Goal: Task Accomplishment & Management: Manage account settings

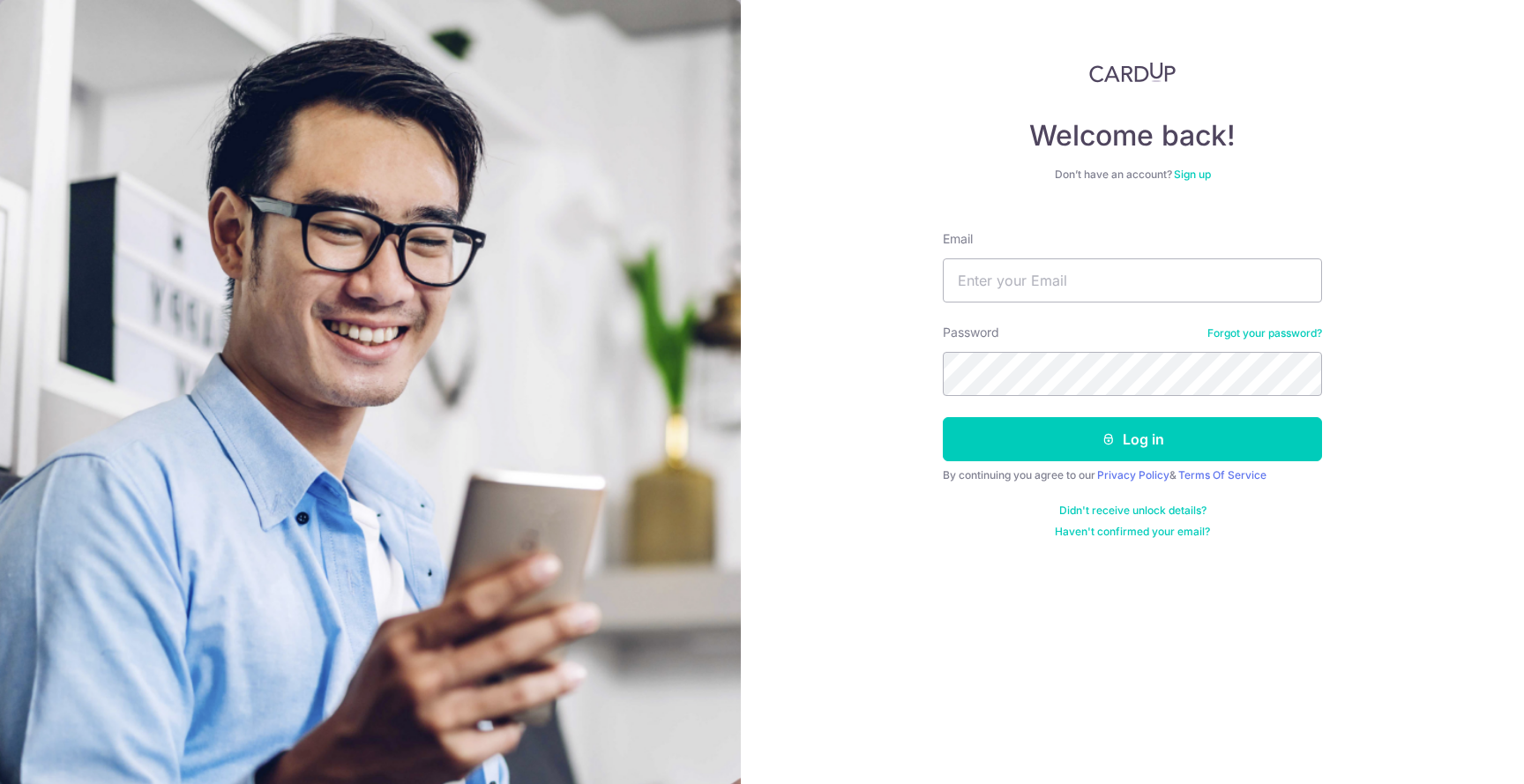
click at [1100, 289] on input "Email" at bounding box center [1132, 280] width 379 height 44
click at [1041, 280] on input "Email" at bounding box center [1132, 280] width 379 height 44
type input "[PERSON_NAME][EMAIL_ADDRESS][DOMAIN_NAME]"
click at [943, 417] on button "Log in" at bounding box center [1132, 439] width 379 height 44
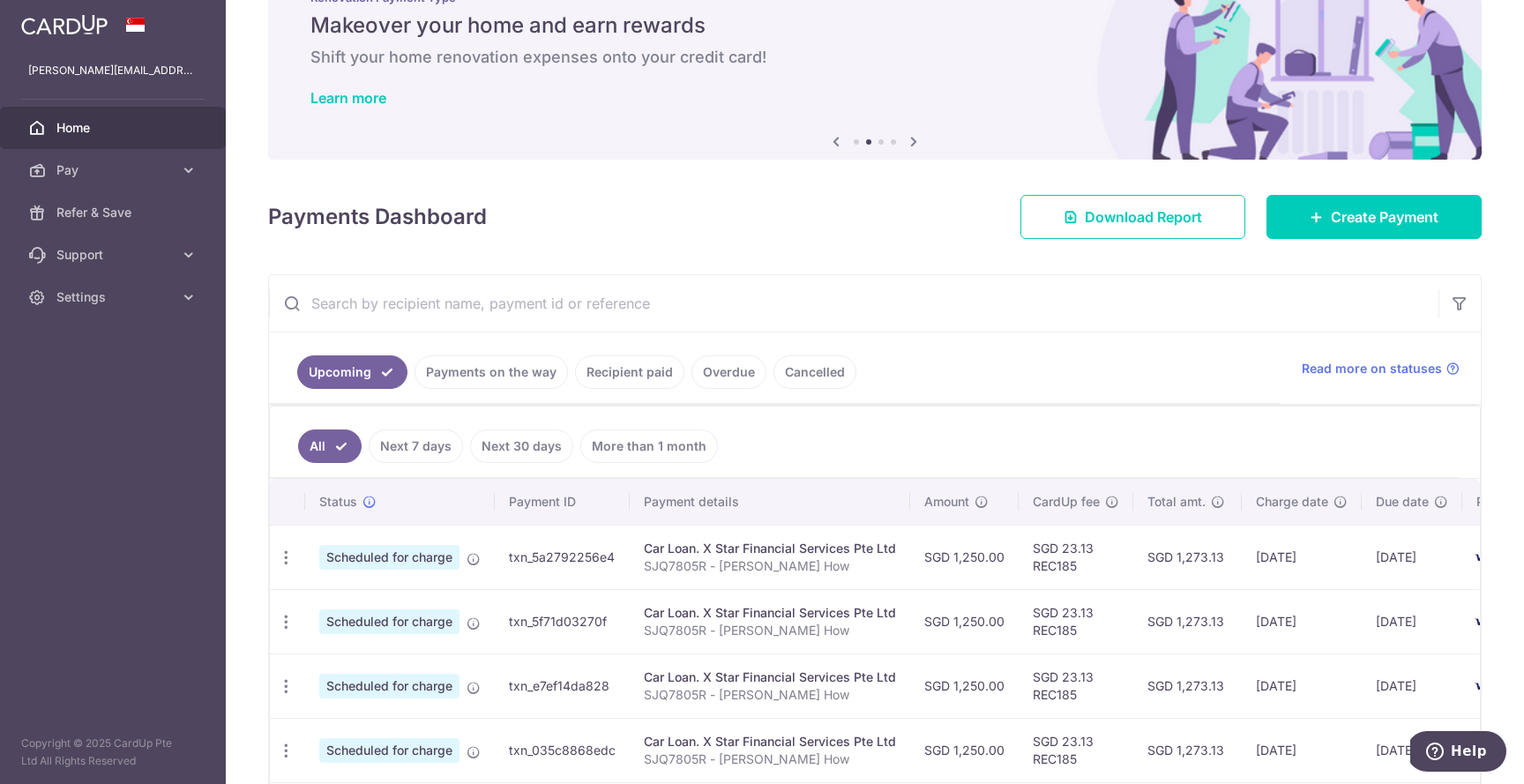
scroll to position [250, 0]
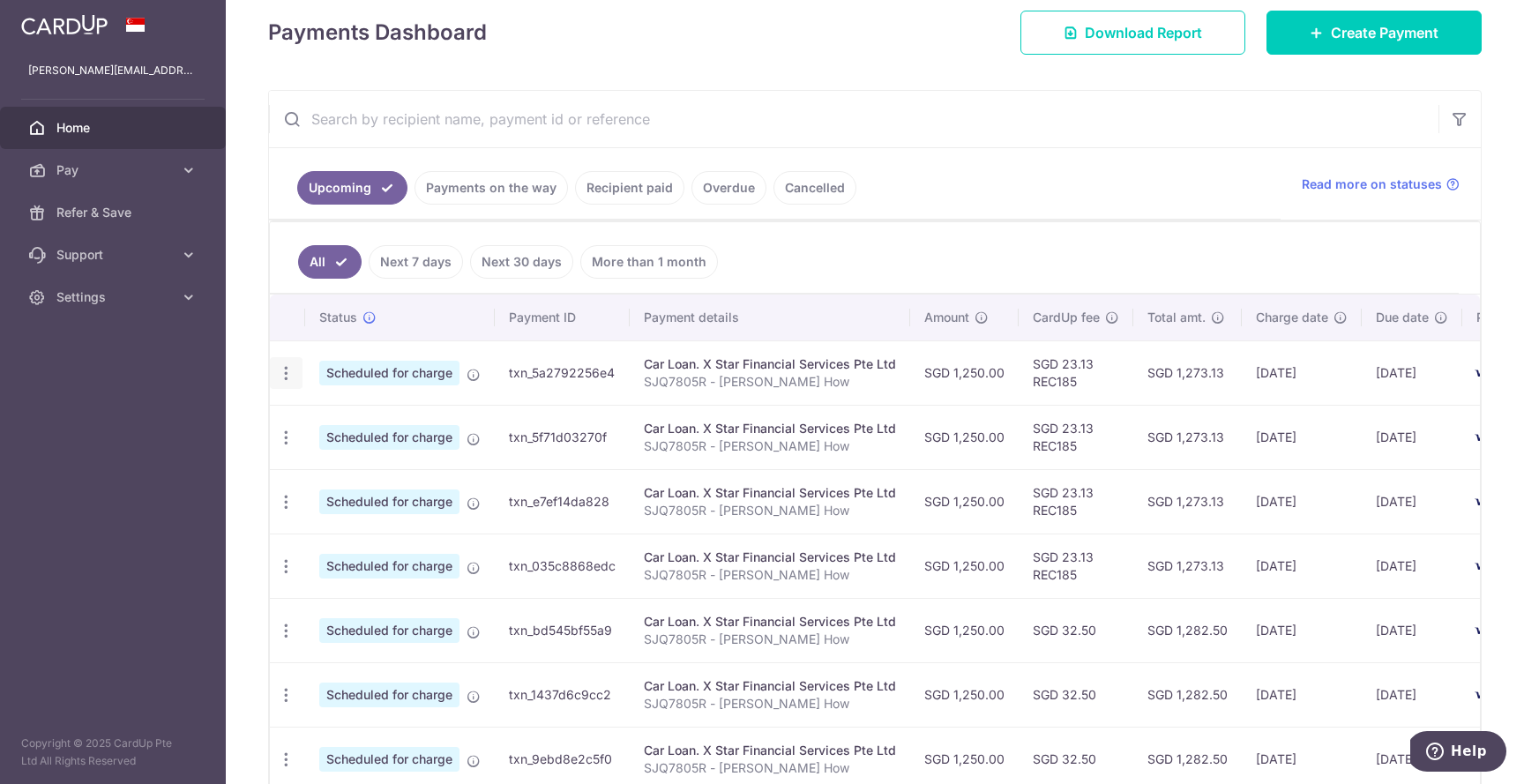
click at [295, 374] on div "Update payment Cancel payment Upload doc" at bounding box center [286, 373] width 33 height 33
click at [285, 370] on icon "button" at bounding box center [286, 373] width 18 height 18
click at [424, 460] on span "Cancel payment" at bounding box center [380, 464] width 118 height 21
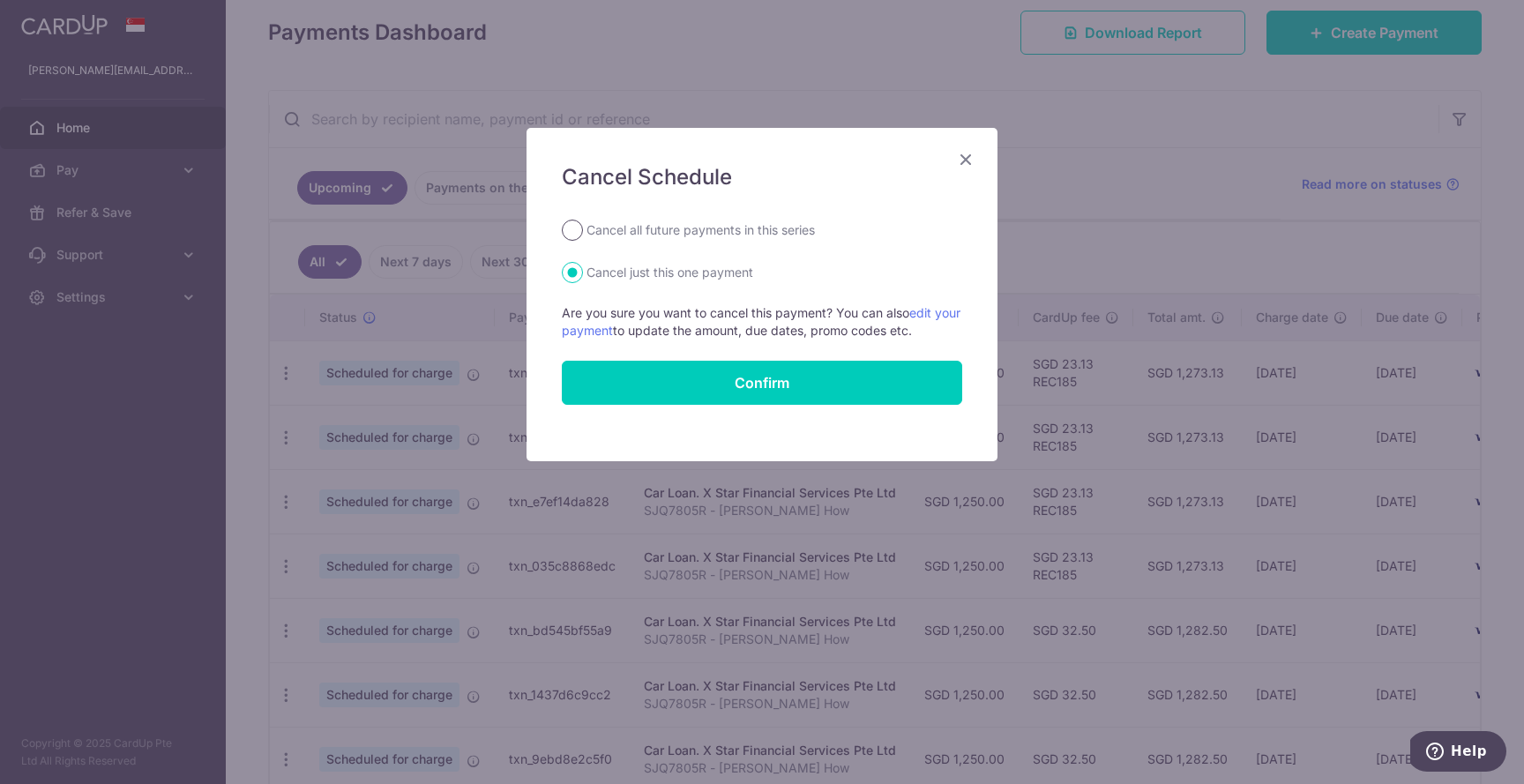
click at [580, 230] on input "Cancel all future payments in this series" at bounding box center [572, 229] width 21 height 21
radio input "true"
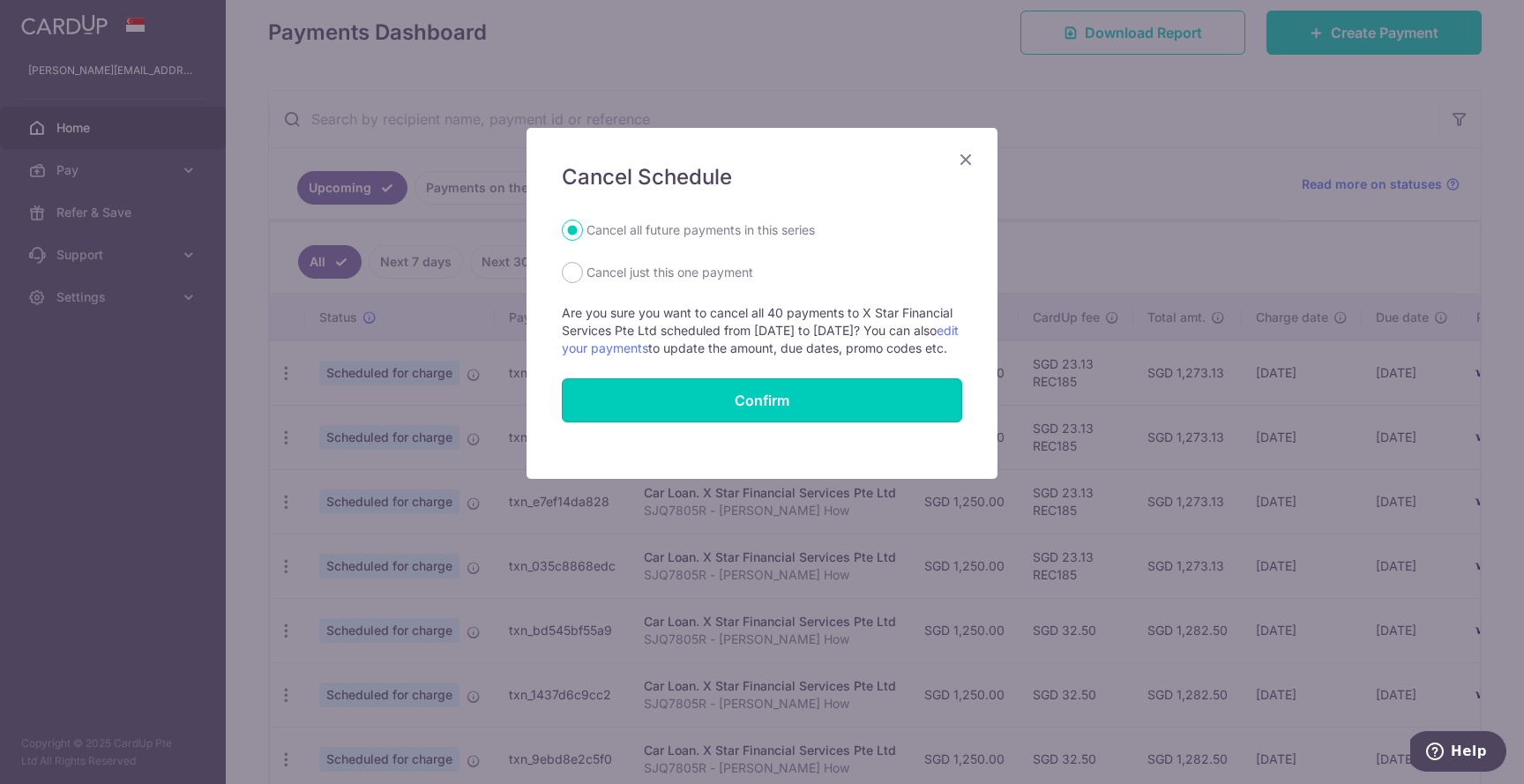
click at [796, 419] on button "Confirm" at bounding box center [762, 400] width 401 height 44
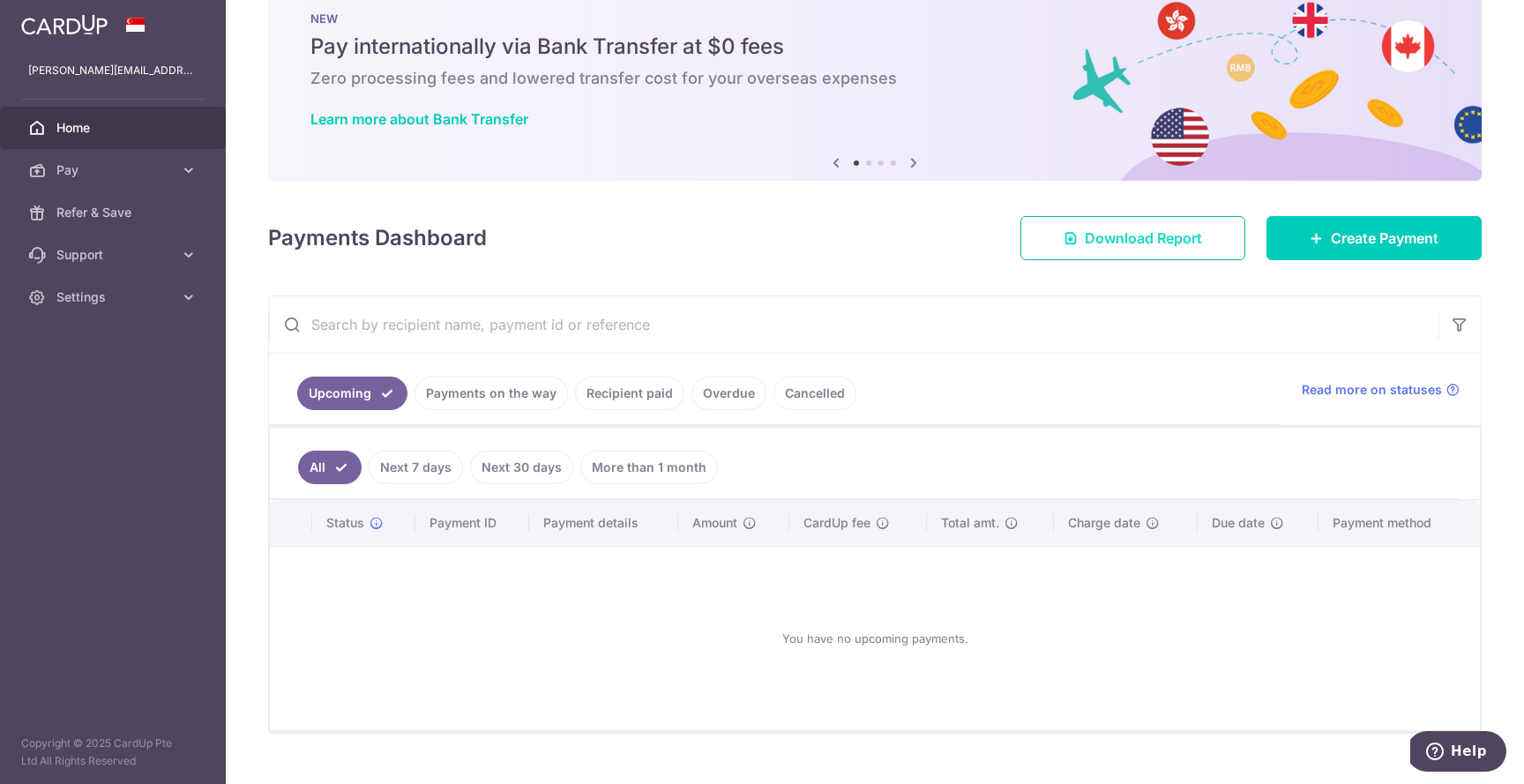
scroll to position [49, 0]
